Goal: Task Accomplishment & Management: Manage account settings

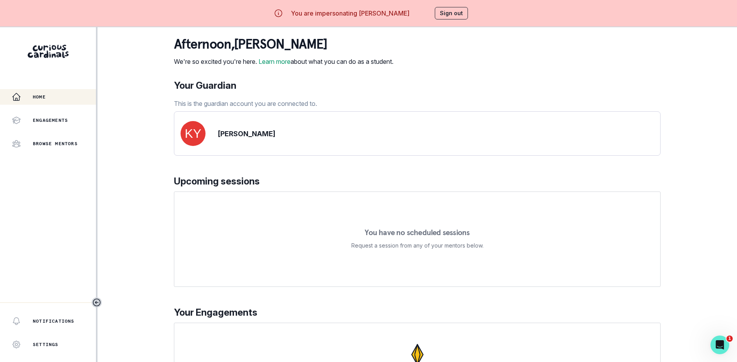
scroll to position [47, 0]
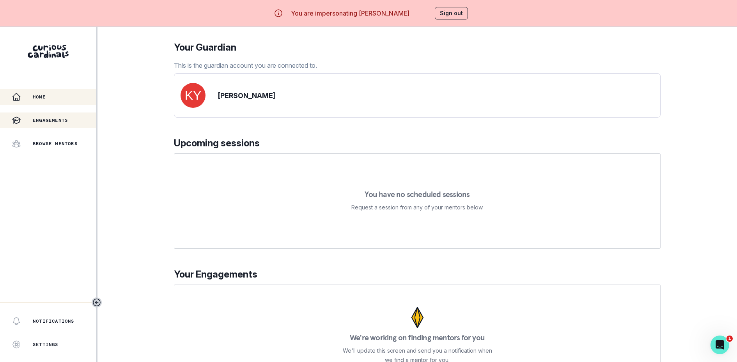
click at [68, 118] on p "Engagements" at bounding box center [50, 120] width 35 height 6
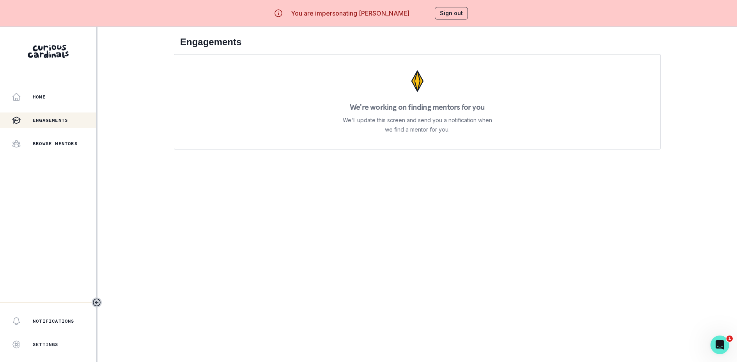
scroll to position [27, 0]
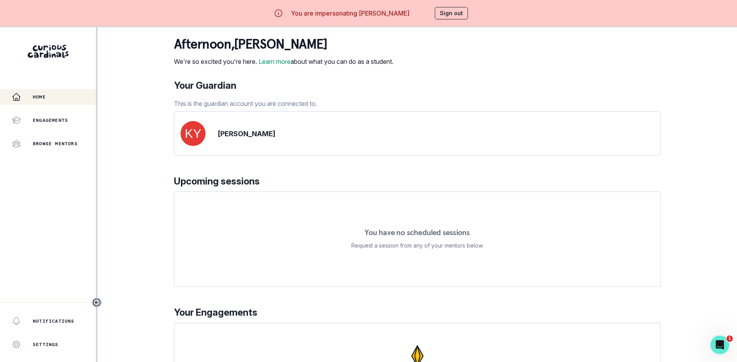
click at [445, 18] on button "Sign out" at bounding box center [451, 13] width 33 height 12
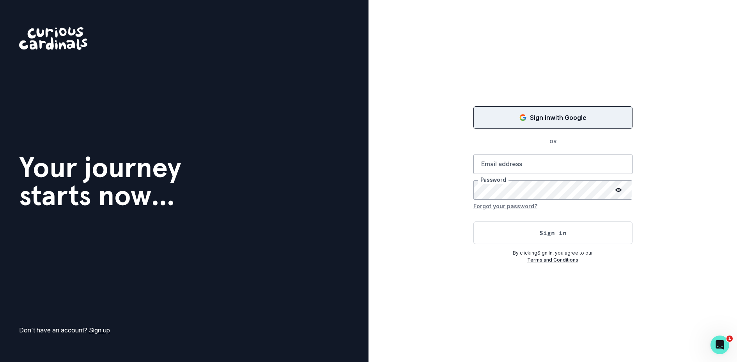
click at [540, 118] on p "Sign in with Google" at bounding box center [558, 117] width 57 height 9
